Goal: Task Accomplishment & Management: Manage account settings

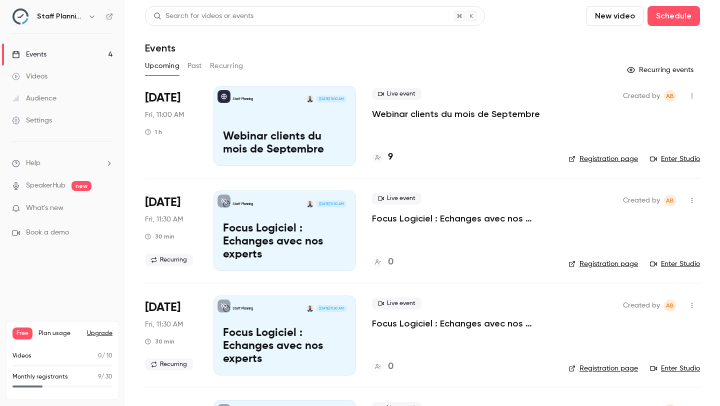
click at [687, 92] on button "button" at bounding box center [692, 96] width 16 height 16
click at [628, 201] on div "Cancel event" at bounding box center [654, 200] width 76 height 10
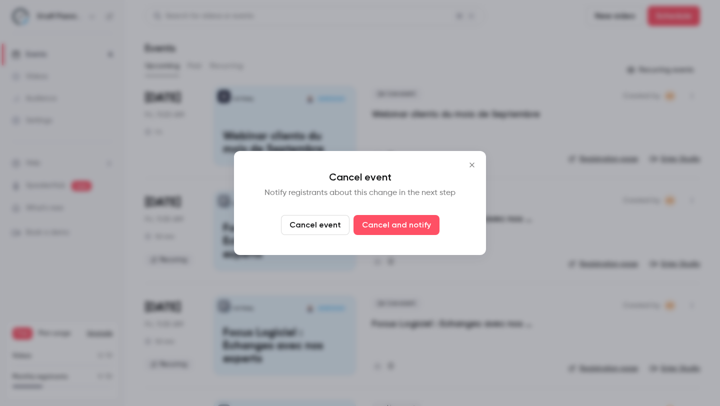
click at [366, 187] on p "Notify registrants about this change in the next step" at bounding box center [360, 193] width 212 height 12
click at [366, 190] on p "Notify registrants about this change in the next step" at bounding box center [360, 193] width 212 height 12
click at [367, 190] on p "Notify registrants about this change in the next step" at bounding box center [360, 193] width 212 height 12
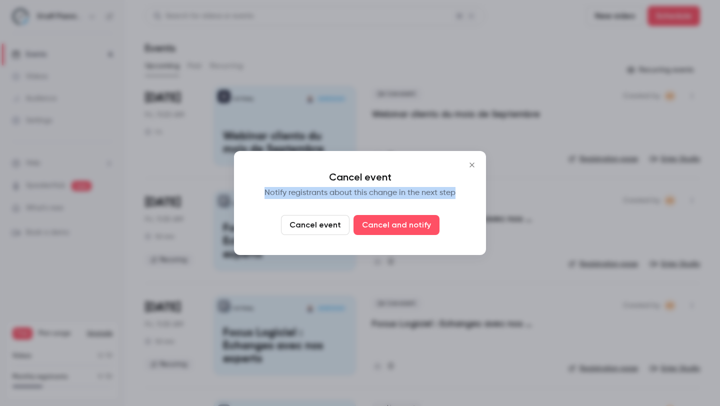
click at [367, 190] on p "Notify registrants about this change in the next step" at bounding box center [360, 193] width 212 height 12
copy p "Notify registrants about this change in the next step"
click at [369, 186] on div "Cancel event Notify registrants about this change in the next step Cancel event…" at bounding box center [360, 203] width 252 height 104
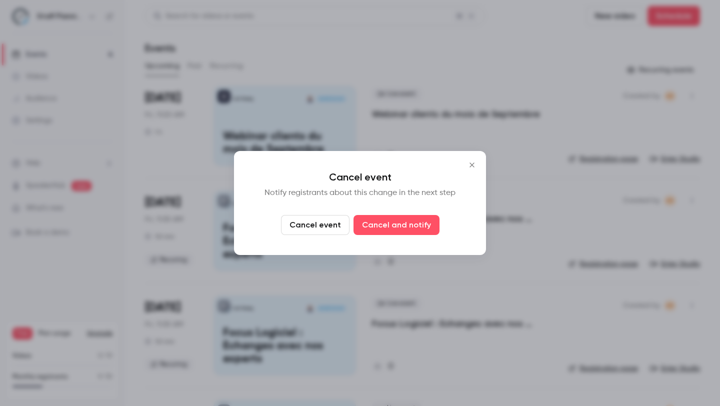
click at [324, 226] on button "Cancel event" at bounding box center [315, 225] width 69 height 20
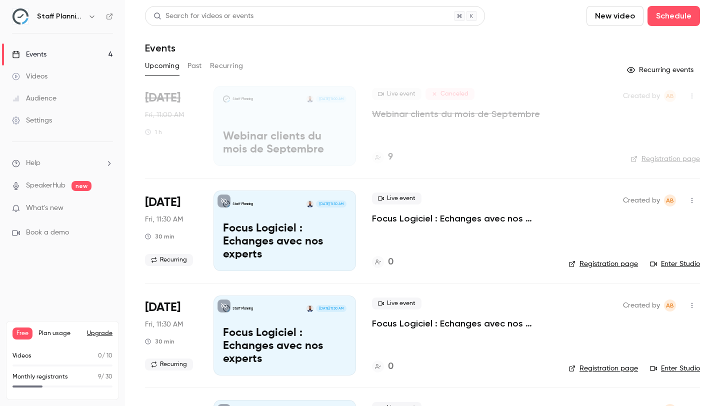
click at [425, 115] on p "Webinar clients du mois de Septembre" at bounding box center [456, 114] width 168 height 12
click at [323, 138] on p "Webinar clients du mois de Septembre" at bounding box center [285, 144] width 124 height 26
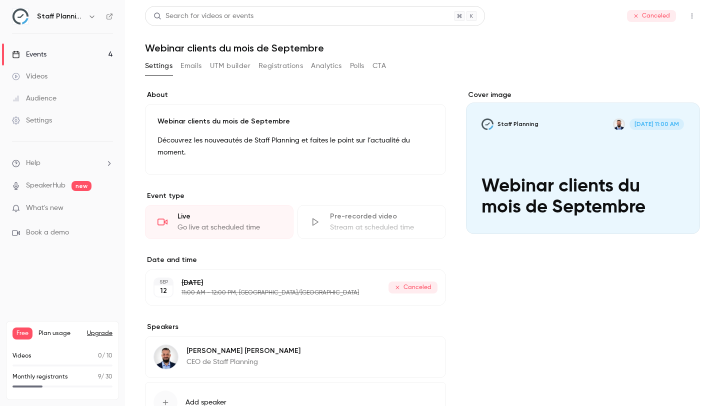
click at [542, 170] on div "Cover image" at bounding box center [583, 162] width 234 height 144
click at [0, 0] on input "Staff Planning [DATE] 11:00 AM Webinar clients du mois de Septembre" at bounding box center [0, 0] width 0 height 0
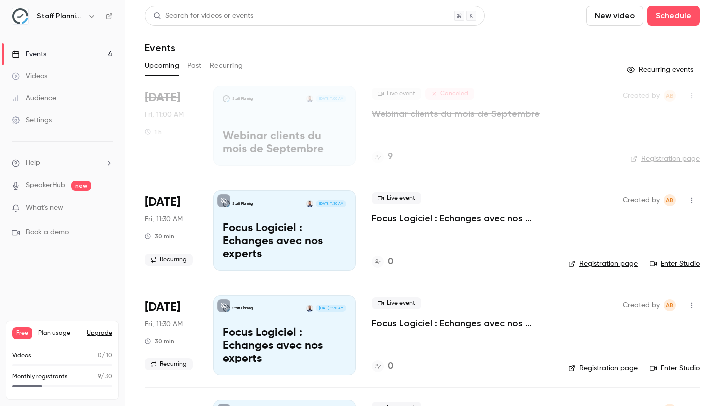
click at [678, 158] on link "Registration page" at bounding box center [666, 159] width 70 height 10
click at [685, 100] on button "button" at bounding box center [692, 96] width 16 height 16
click at [535, 62] on div at bounding box center [360, 203] width 720 height 406
click at [315, 145] on p "Webinar clients du mois de Septembre" at bounding box center [285, 144] width 124 height 26
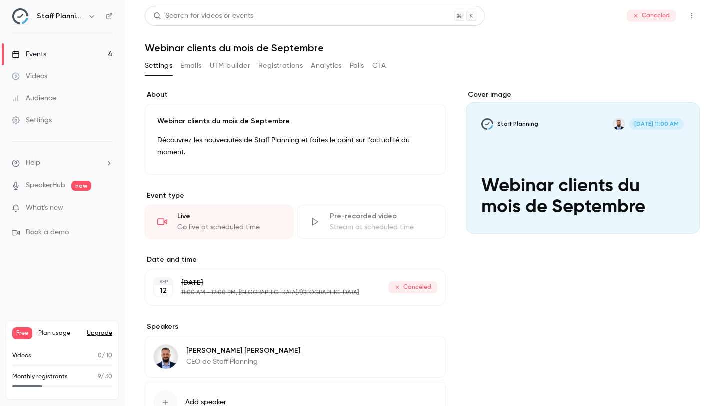
click at [191, 67] on button "Emails" at bounding box center [191, 66] width 21 height 16
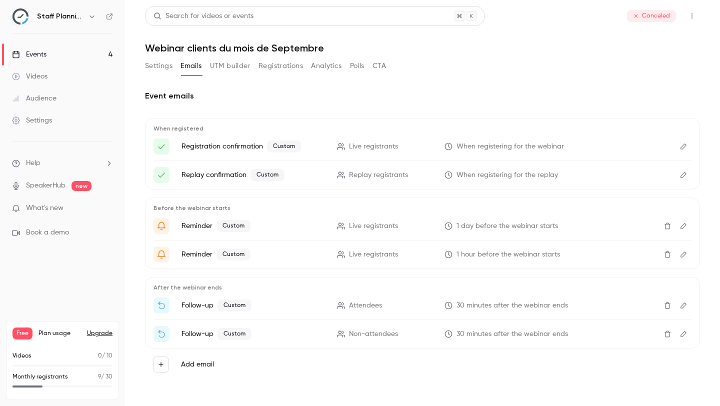
click at [223, 67] on button "UTM builder" at bounding box center [230, 66] width 41 height 16
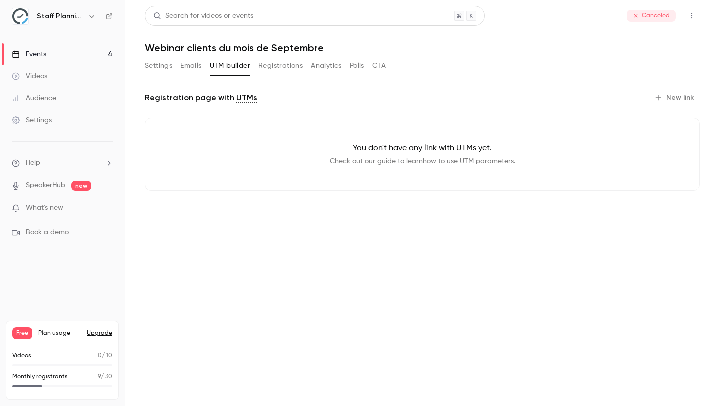
click at [280, 67] on button "Registrations" at bounding box center [281, 66] width 45 height 16
